Goal: Information Seeking & Learning: Find specific fact

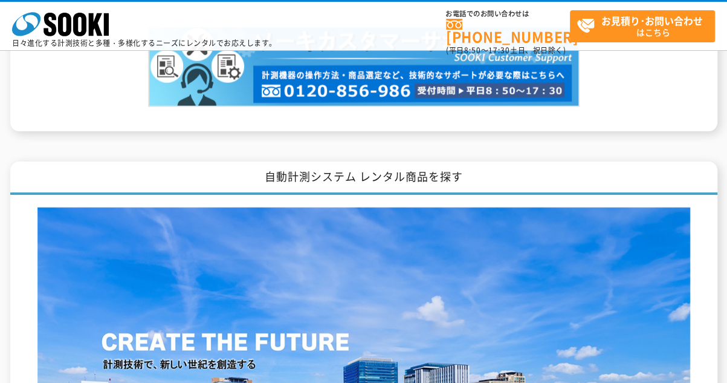
scroll to position [1027, 0]
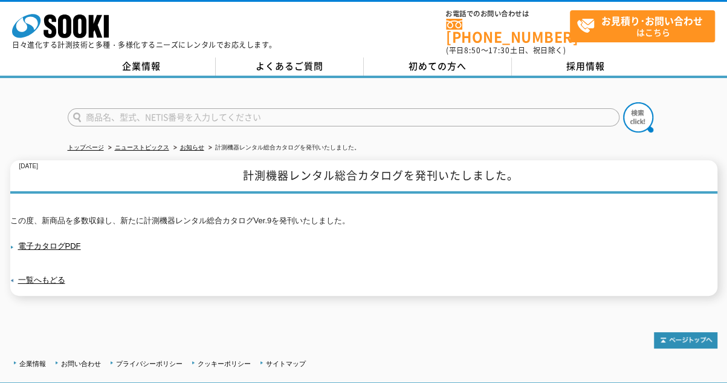
click at [155, 112] on input "text" at bounding box center [344, 117] width 552 height 18
click at [139, 108] on input "text" at bounding box center [344, 117] width 552 height 18
type input "TA417"
click at [643, 107] on img at bounding box center [638, 117] width 30 height 30
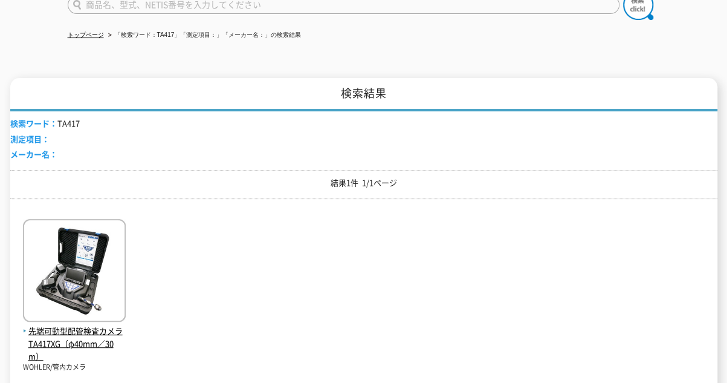
scroll to position [181, 0]
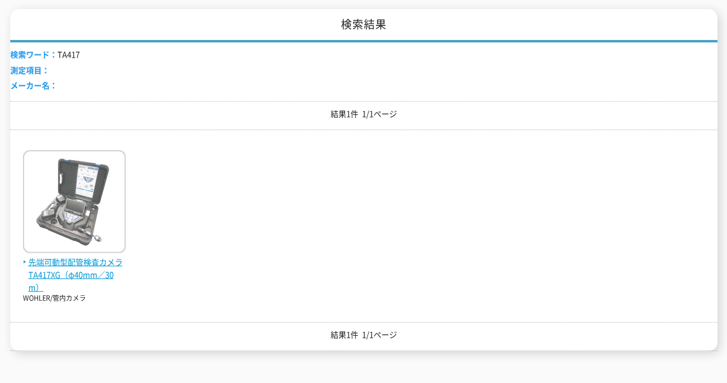
click at [82, 186] on img at bounding box center [74, 203] width 103 height 106
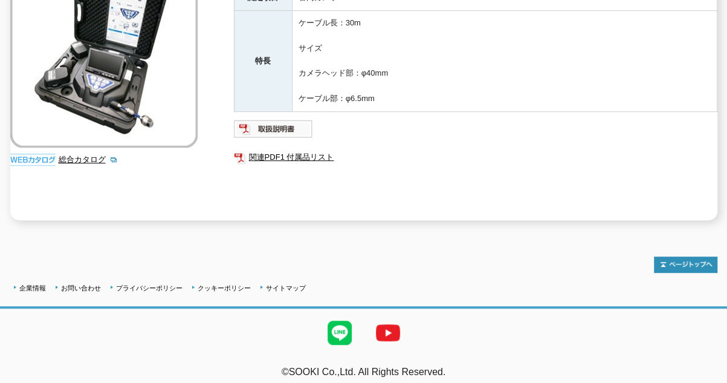
scroll to position [144, 0]
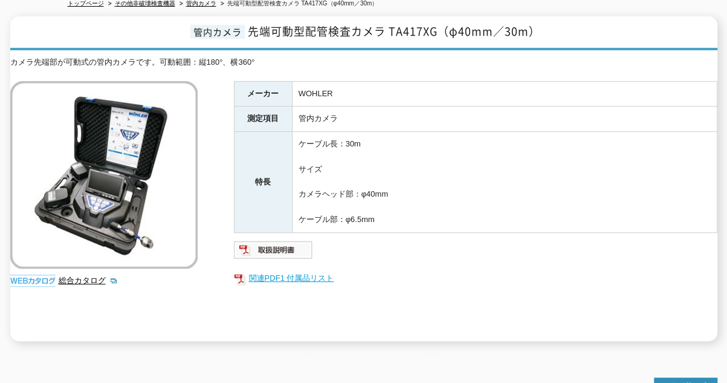
click at [315, 270] on link "関連PDF1 付属品リスト" at bounding box center [475, 278] width 483 height 16
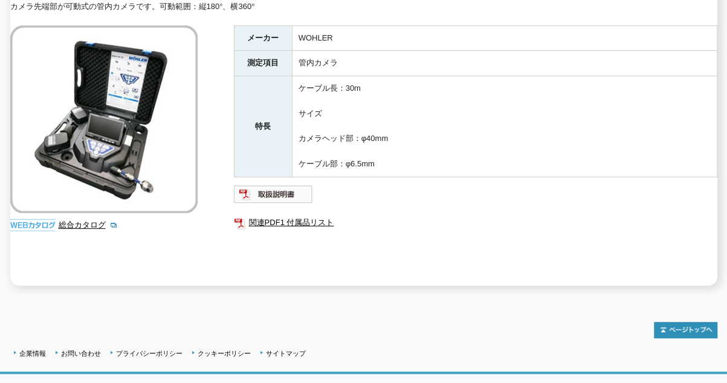
scroll to position [204, 0]
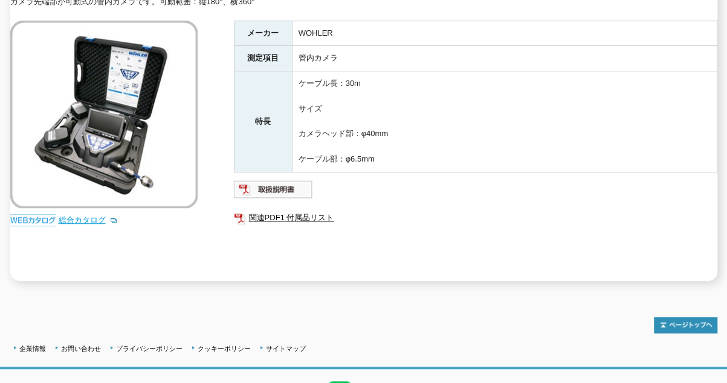
click at [99, 215] on link "総合カタログ" at bounding box center [88, 219] width 59 height 9
